Goal: Find specific page/section: Find specific page/section

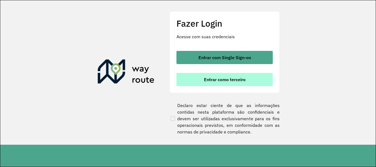
click at [219, 81] on span "Entrar como terceiro" at bounding box center [225, 79] width 42 height 4
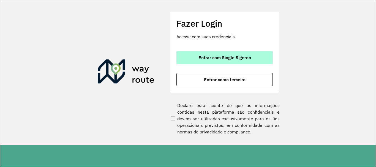
click at [206, 54] on button "Entrar com Single Sign-on" at bounding box center [225, 57] width 96 height 13
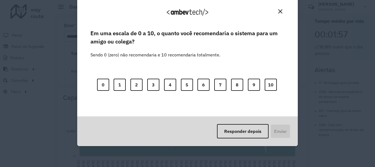
click at [279, 9] on button "Close" at bounding box center [280, 11] width 9 height 9
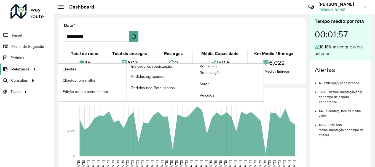
click at [28, 72] on span "Relatórios" at bounding box center [20, 69] width 18 height 6
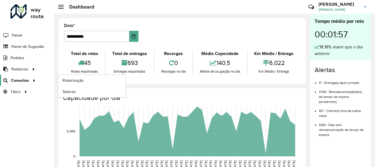
click at [9, 80] on icon at bounding box center [5, 80] width 10 height 5
click at [76, 91] on link "Setores" at bounding box center [91, 91] width 67 height 11
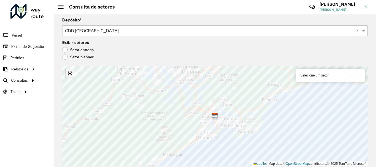
click at [70, 73] on link "Abrir mapa em tela cheia" at bounding box center [70, 73] width 8 height 8
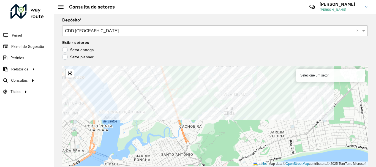
click at [156, 36] on div "Depósito * Selecione um depósito × CDD Praia Grande × Exibir setores Setor entr…" at bounding box center [215, 90] width 322 height 153
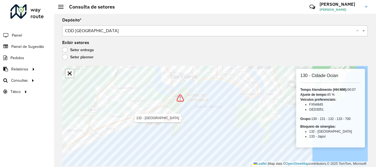
click at [50, 132] on div "Roteirizador AmbevTech Painel Painel de Sugestão Pedidos Relatórios Clientes Cl…" at bounding box center [188, 83] width 376 height 167
